Goal: Task Accomplishment & Management: Manage account settings

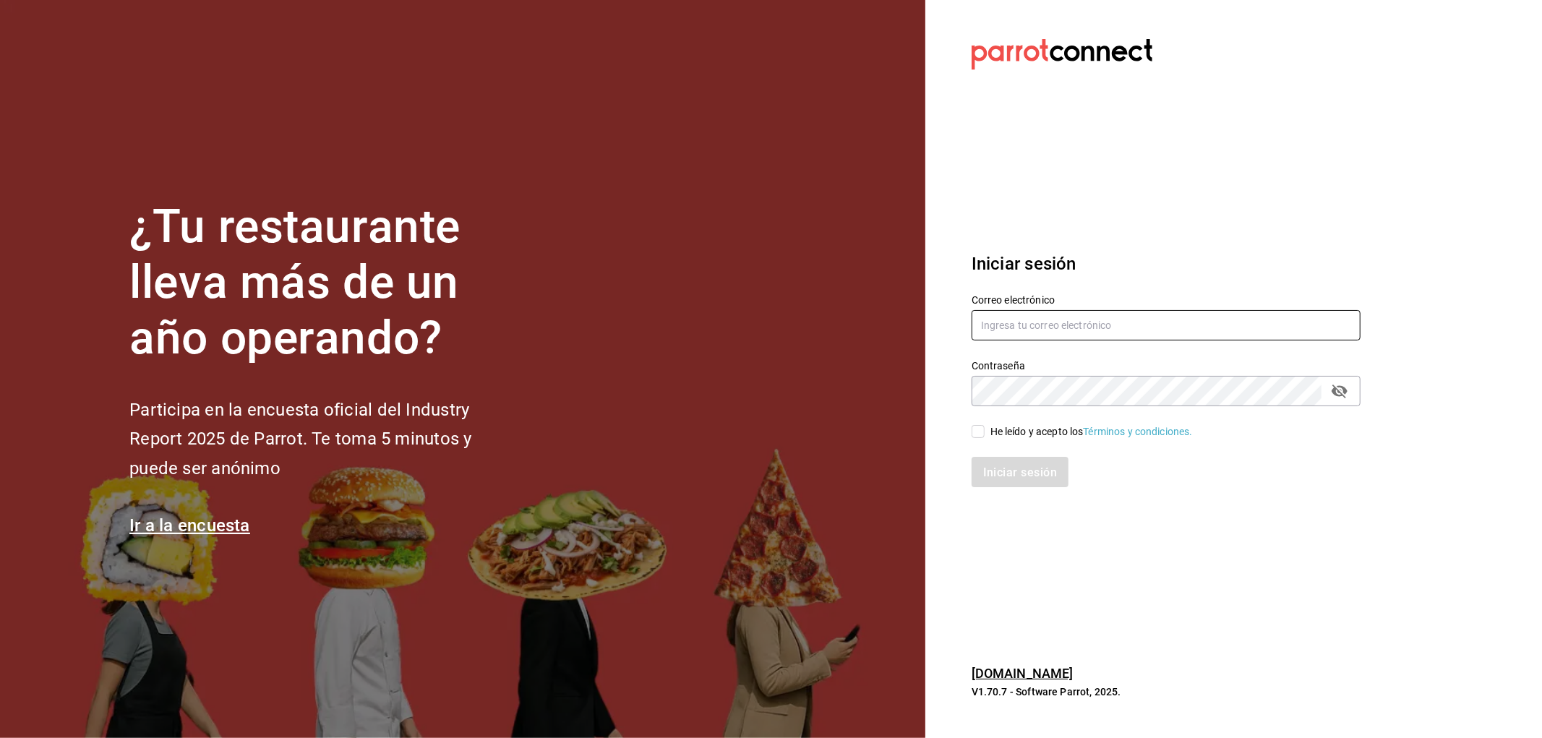
type input "[EMAIL_ADDRESS][DOMAIN_NAME]"
click at [973, 434] on input "He leído y acepto los Términos y condiciones." at bounding box center [977, 431] width 13 height 13
checkbox input "true"
click at [1049, 471] on font "Iniciar sesión" at bounding box center [1021, 472] width 74 height 14
click at [1018, 471] on div "Iniciar sesión" at bounding box center [1165, 472] width 389 height 30
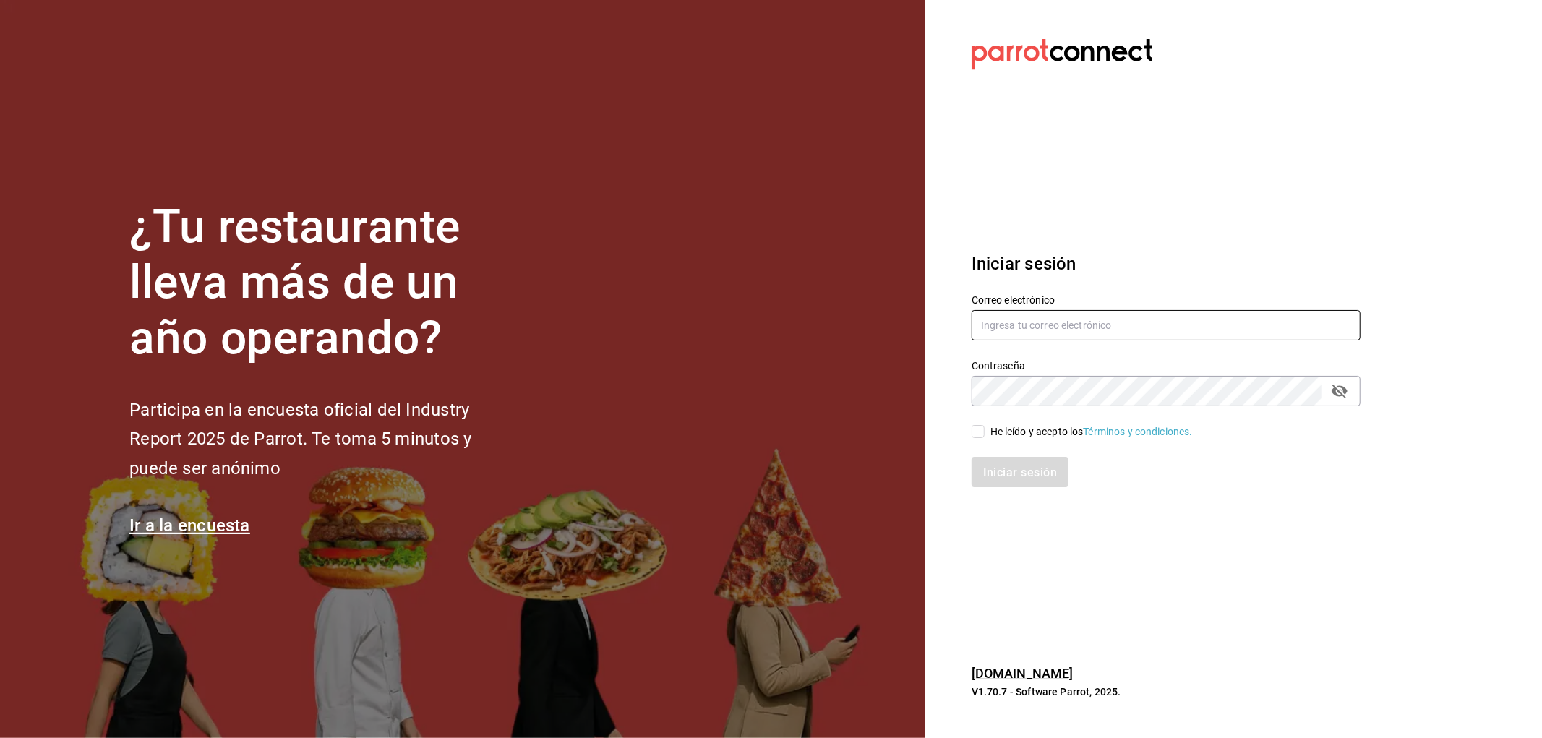
type input "[EMAIL_ADDRESS][DOMAIN_NAME]"
click at [976, 436] on input "He leído y acepto los Términos y condiciones." at bounding box center [977, 431] width 13 height 13
checkbox input "true"
click at [996, 460] on button "Iniciar sesión" at bounding box center [1020, 472] width 98 height 30
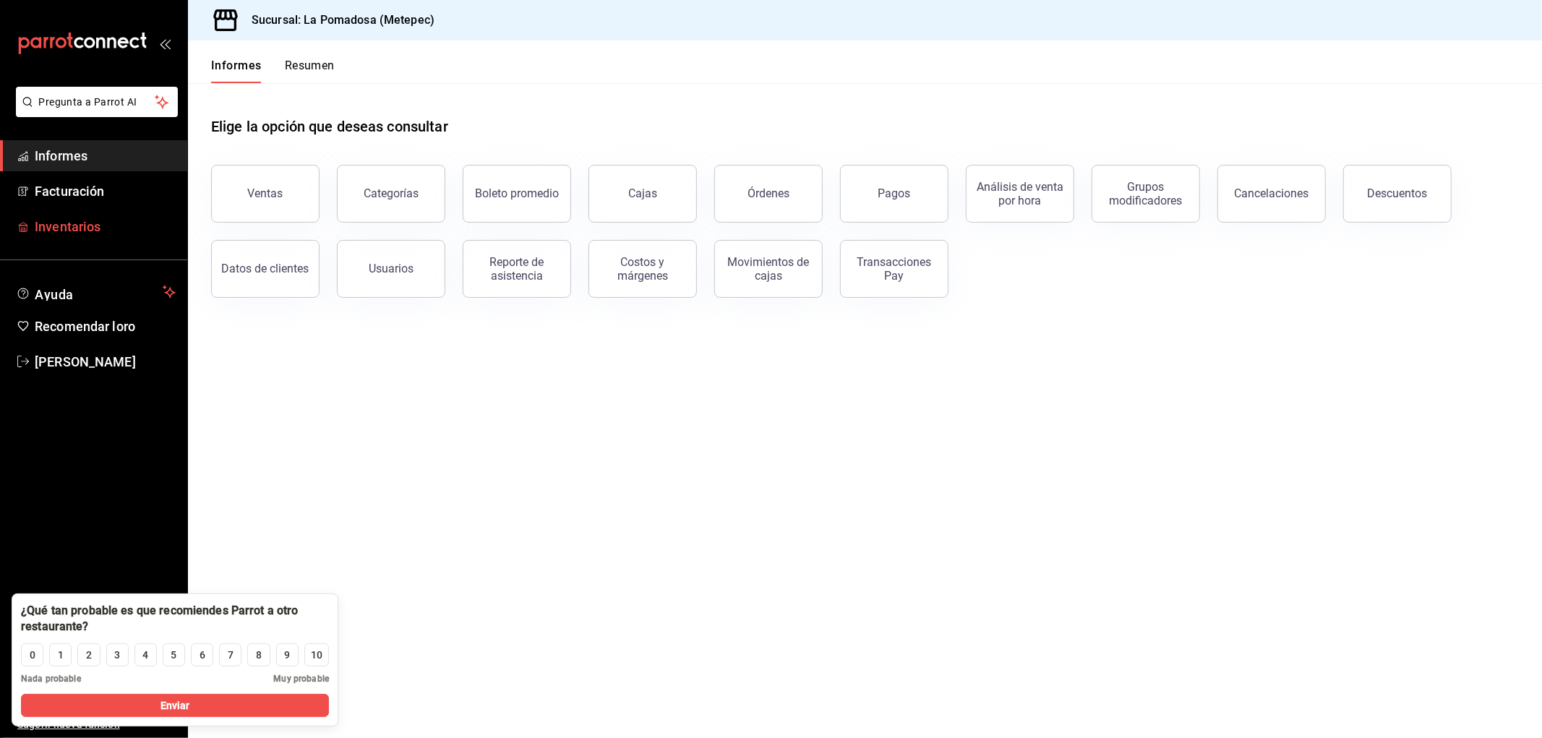
click at [85, 231] on font "Inventarios" at bounding box center [68, 226] width 66 height 15
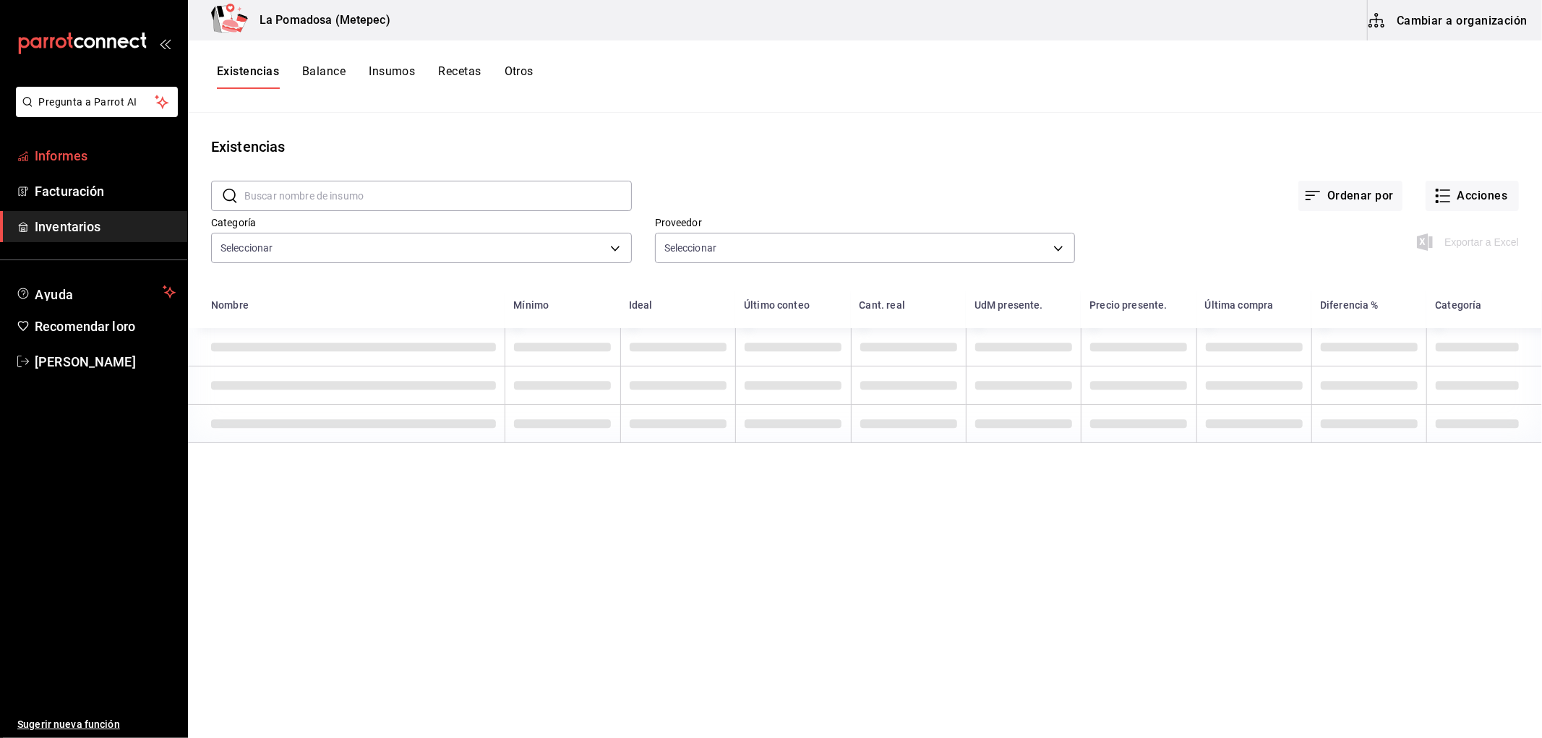
click at [47, 150] on font "Informes" at bounding box center [61, 155] width 53 height 15
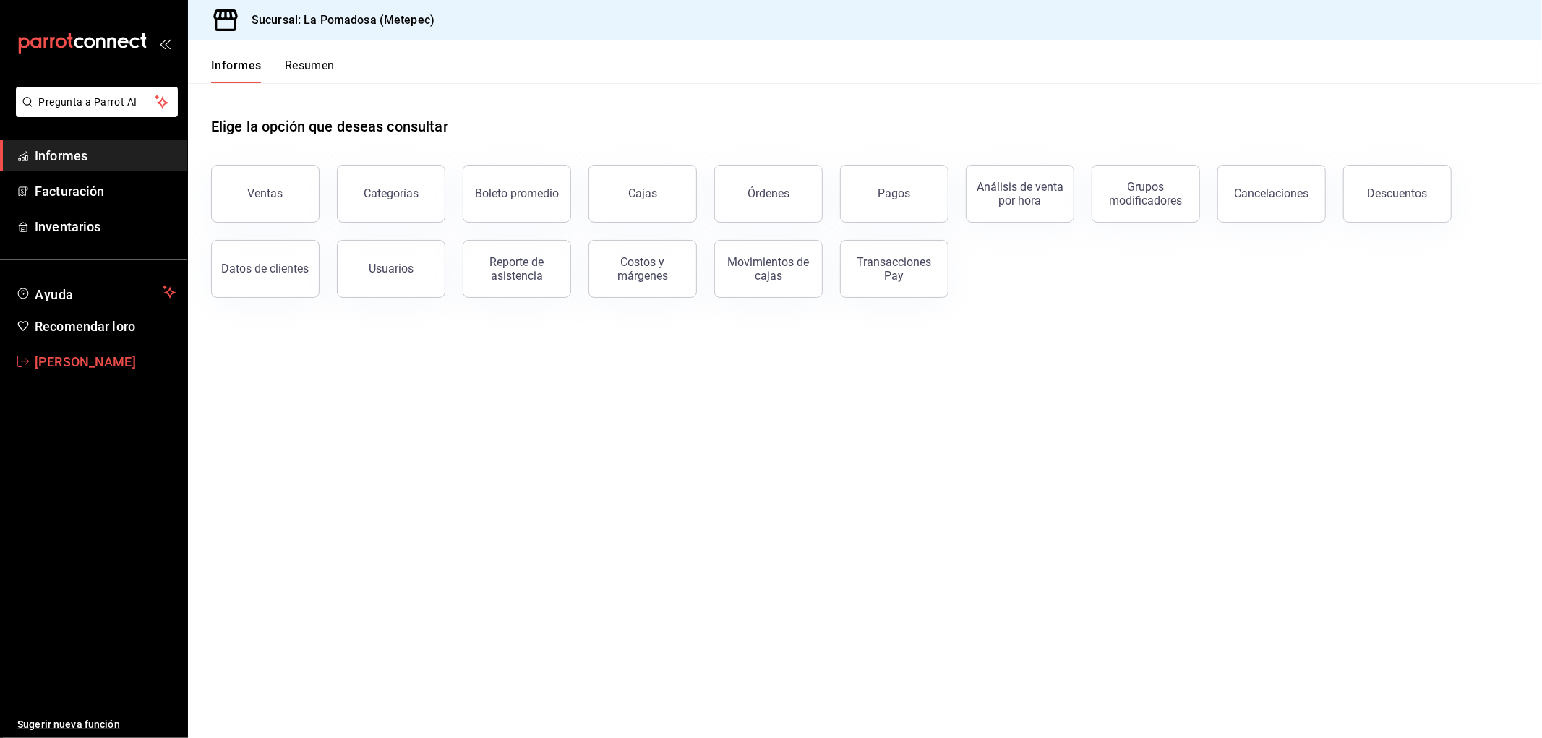
click at [96, 364] on font "[PERSON_NAME]" at bounding box center [85, 361] width 101 height 15
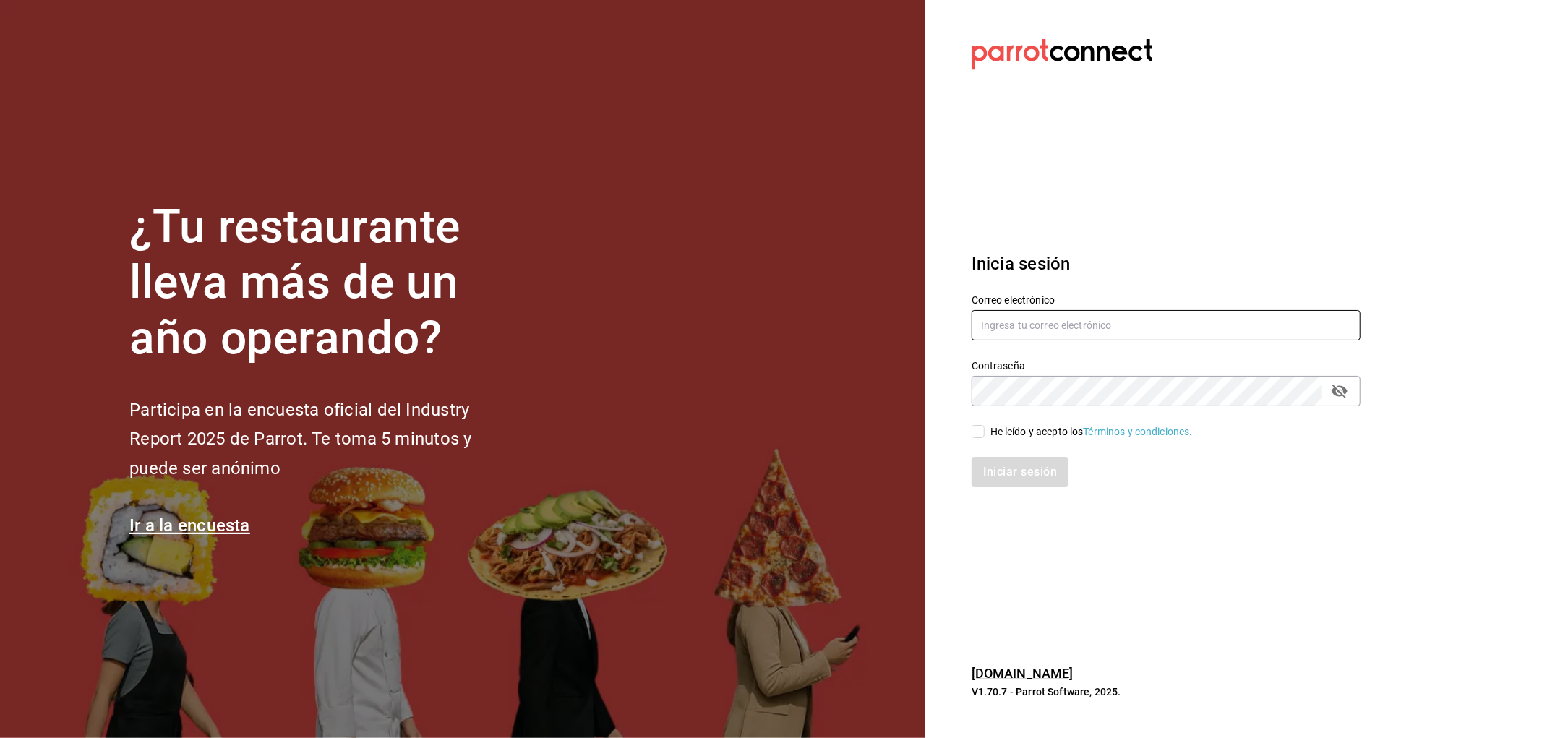
type input "[EMAIL_ADDRESS][DOMAIN_NAME]"
